Goal: Find contact information: Find contact information

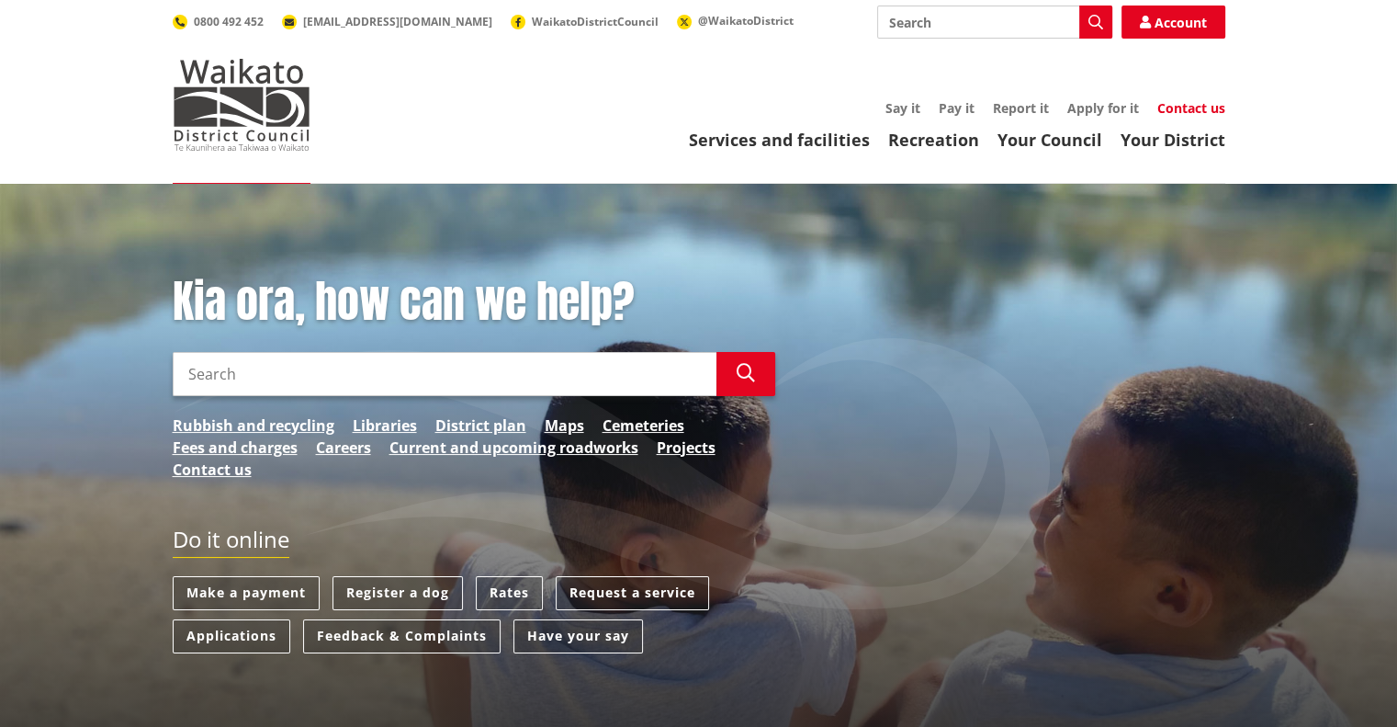
click at [1165, 102] on link "Contact us" at bounding box center [1192, 107] width 68 height 17
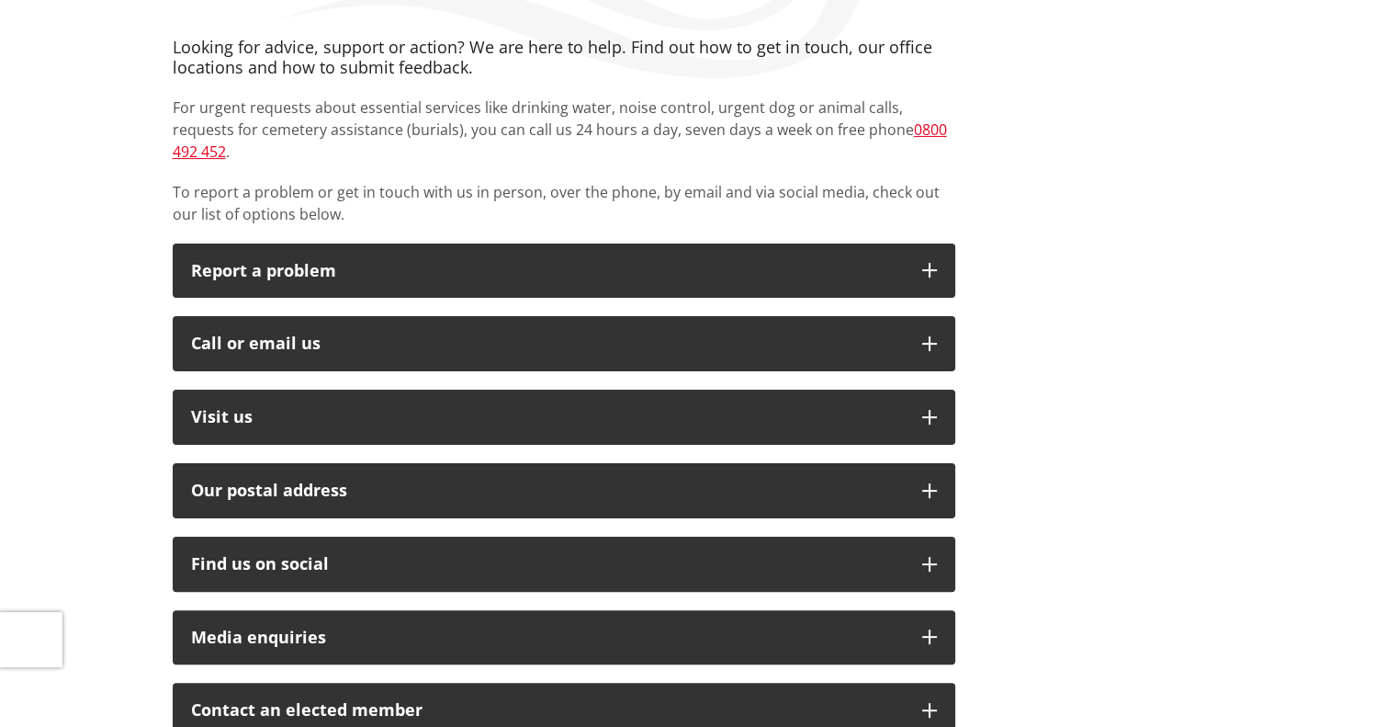
scroll to position [367, 0]
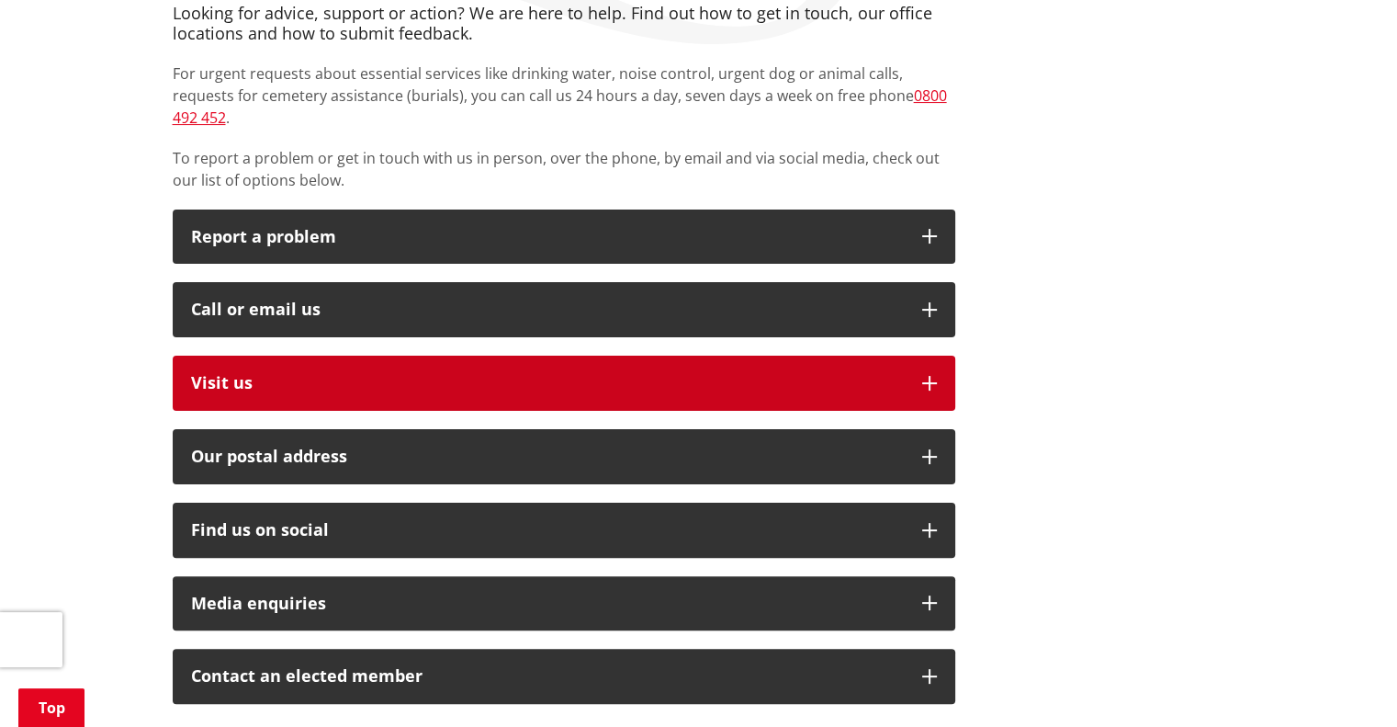
click at [410, 371] on button "Visit us" at bounding box center [564, 383] width 783 height 55
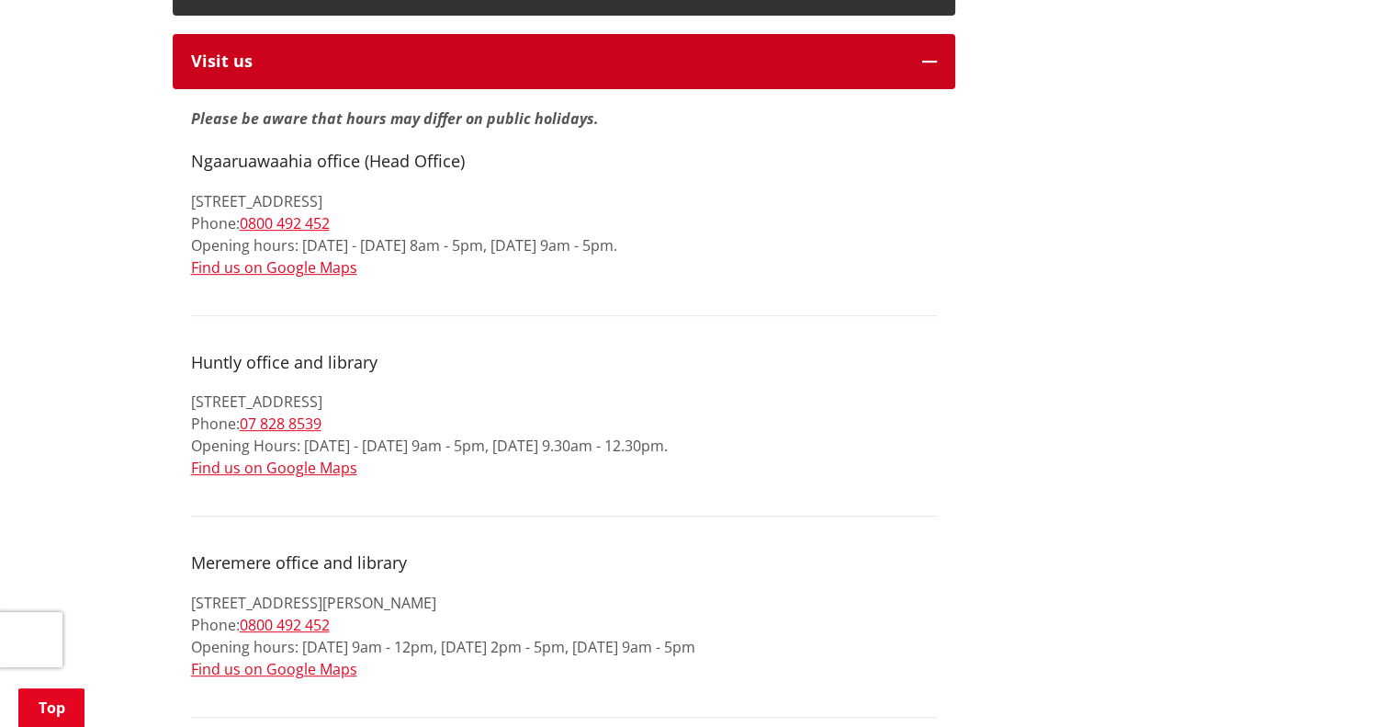
scroll to position [643, 0]
